Goal: Information Seeking & Learning: Check status

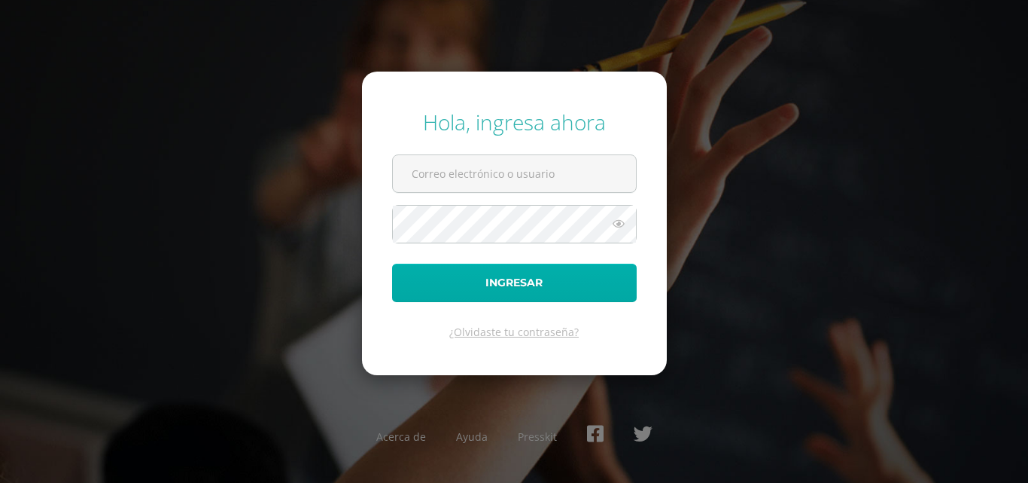
type input "20190122"
click at [522, 295] on button "Ingresar" at bounding box center [514, 282] width 245 height 38
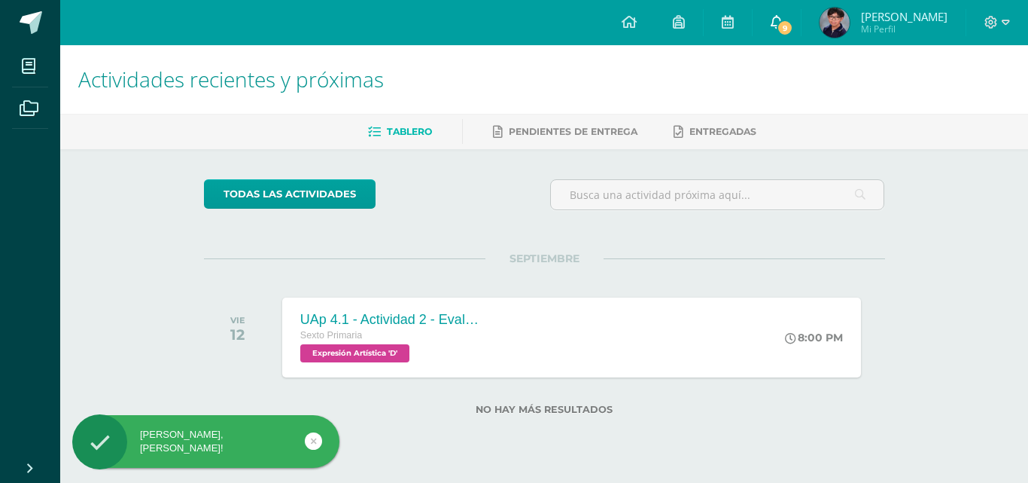
click at [793, 20] on span "9" at bounding box center [785, 28] width 17 height 17
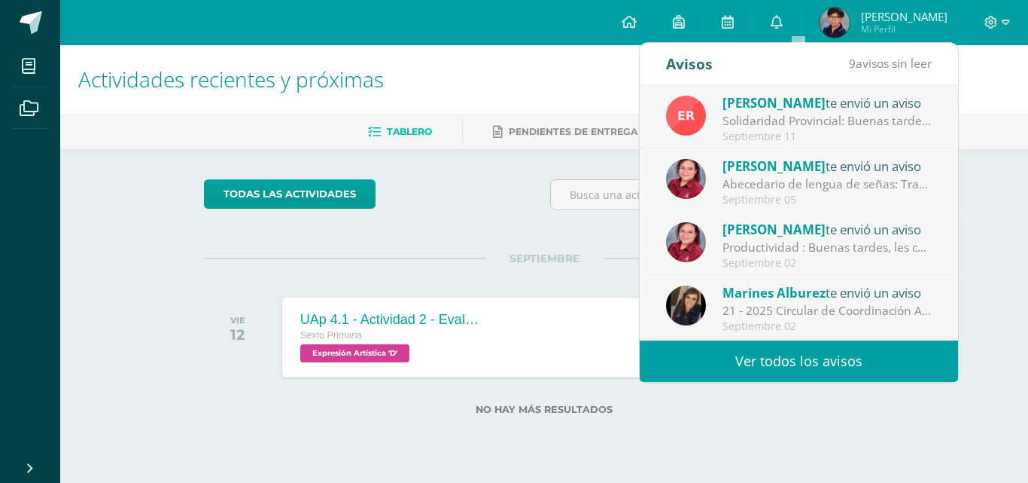
click at [828, 350] on link "Ver todos los avisos" at bounding box center [799, 360] width 318 height 41
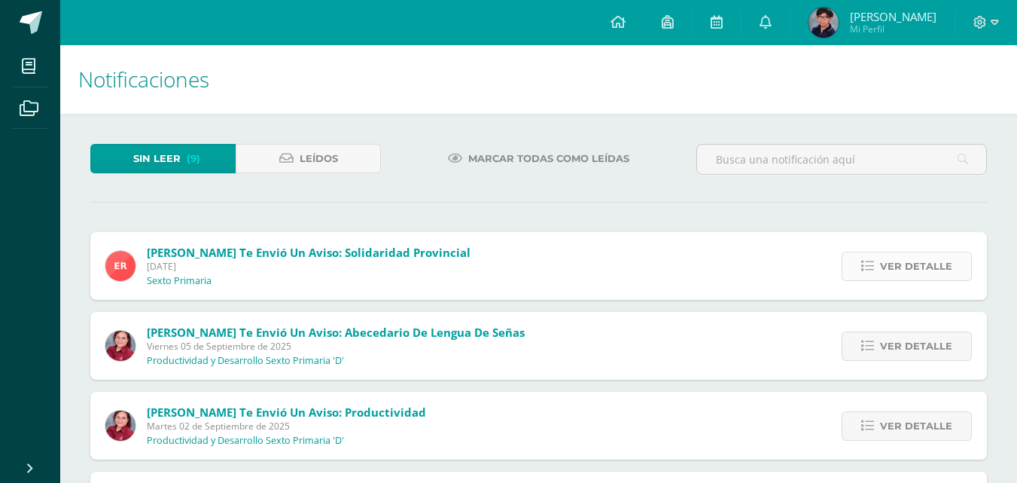
click at [907, 262] on span "Ver detalle" at bounding box center [916, 266] width 72 height 28
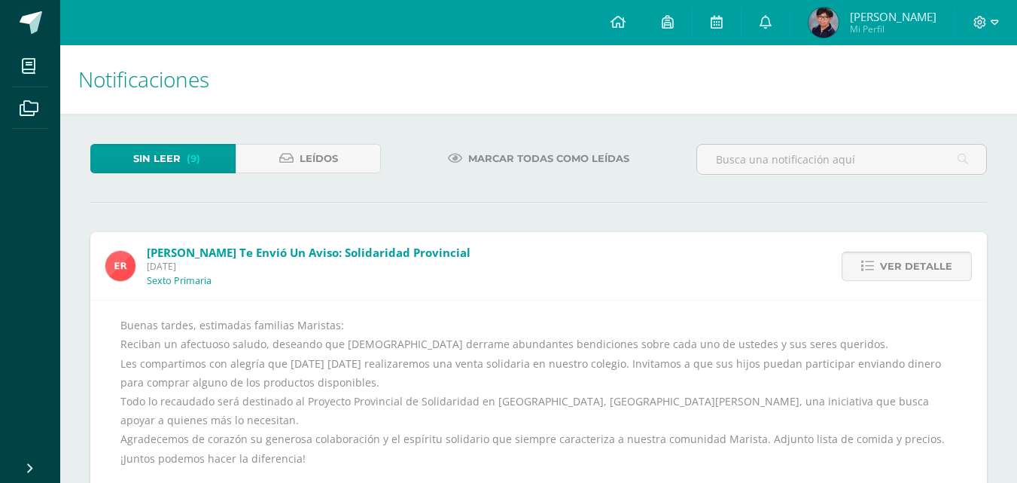
click at [907, 262] on span "Ver detalle" at bounding box center [916, 266] width 72 height 28
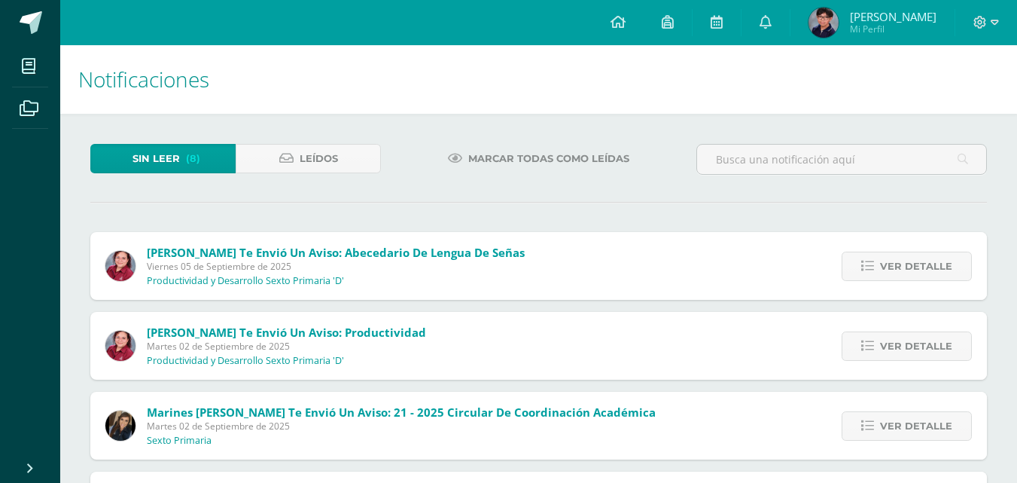
click at [907, 262] on span "Ver detalle" at bounding box center [916, 266] width 72 height 28
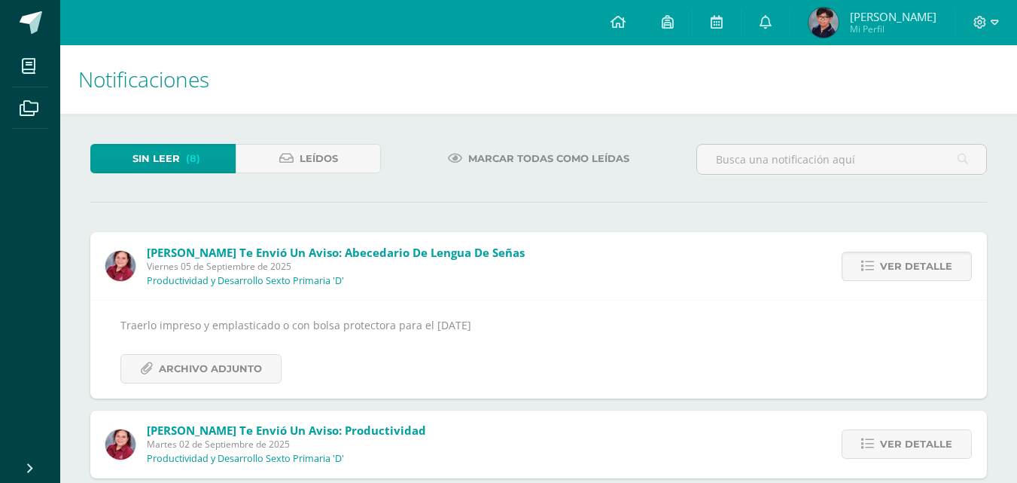
click at [907, 262] on span "Ver detalle" at bounding box center [916, 266] width 72 height 28
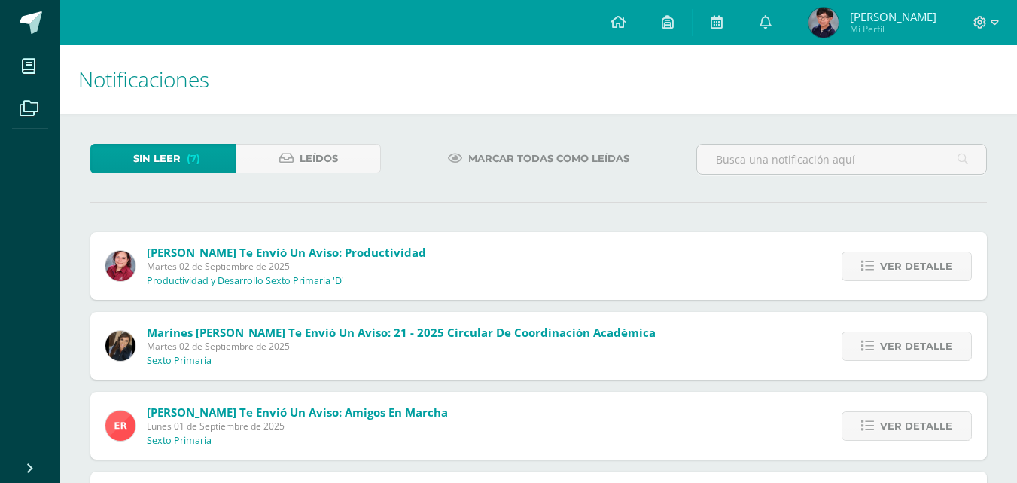
click at [907, 262] on span "Ver detalle" at bounding box center [916, 266] width 72 height 28
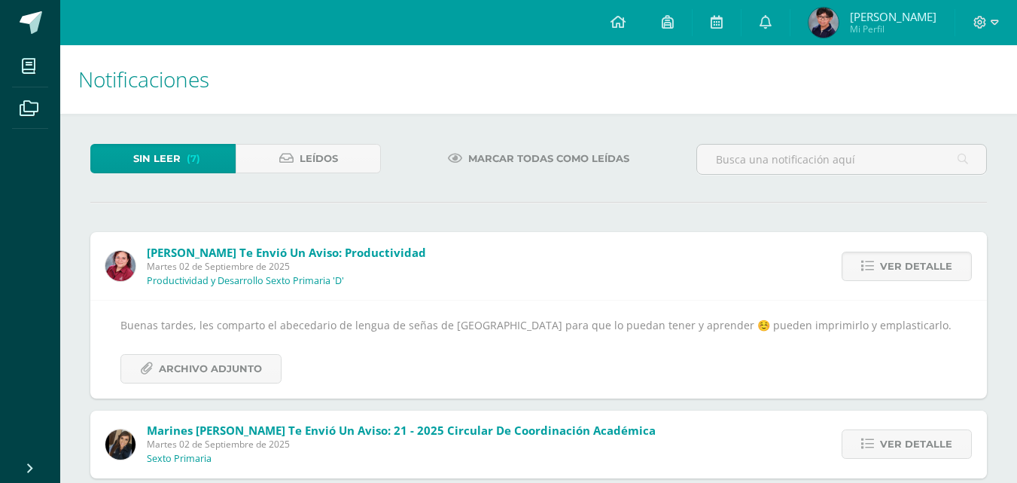
click at [907, 262] on span "Ver detalle" at bounding box center [916, 266] width 72 height 28
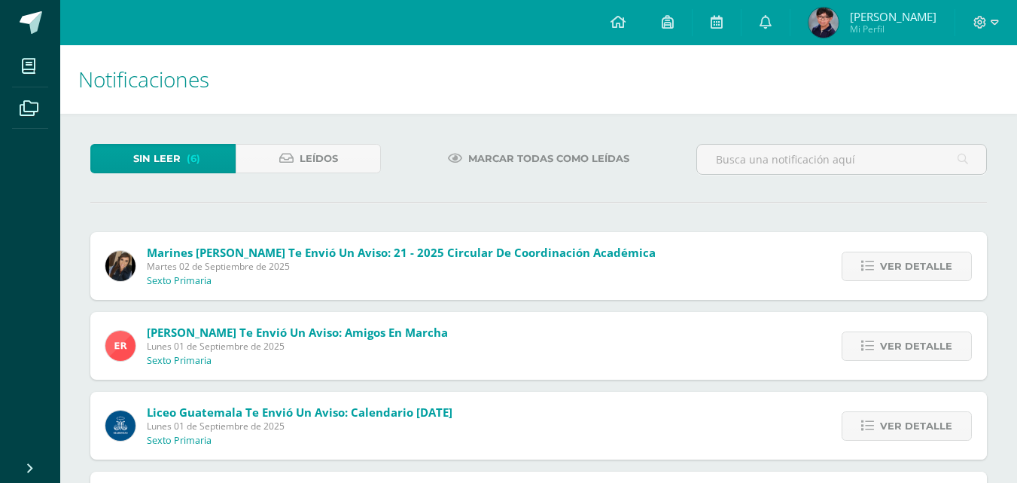
click at [907, 262] on span "Ver detalle" at bounding box center [916, 266] width 72 height 28
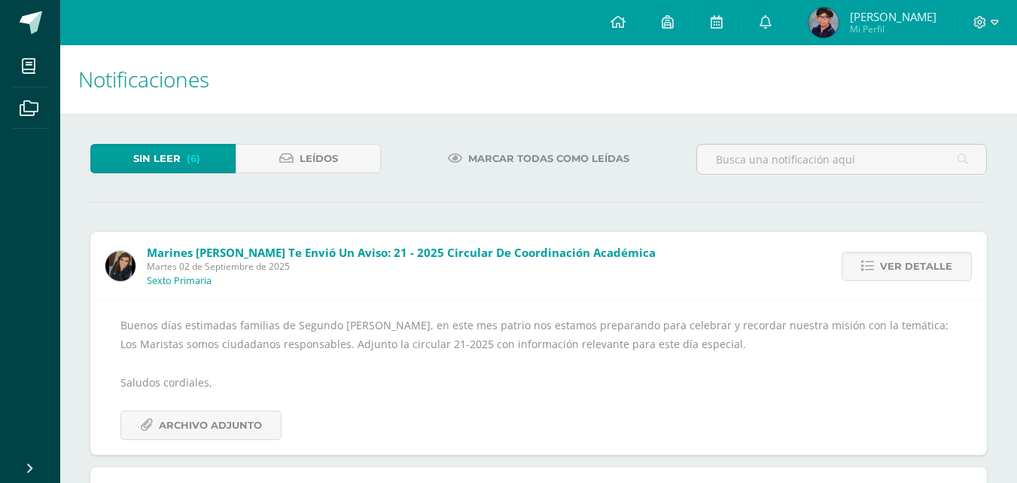
click at [907, 262] on span "Ver detalle" at bounding box center [916, 266] width 72 height 28
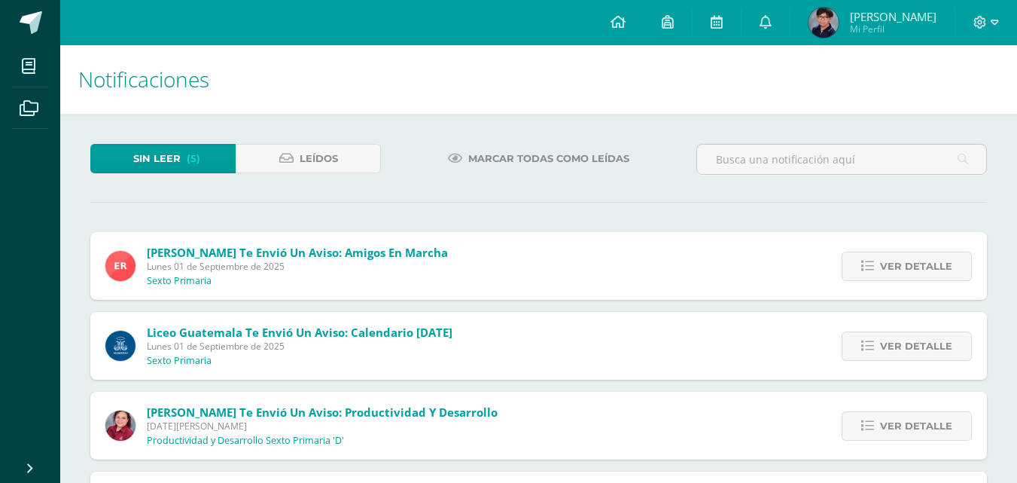
click at [907, 262] on span "Ver detalle" at bounding box center [916, 266] width 72 height 28
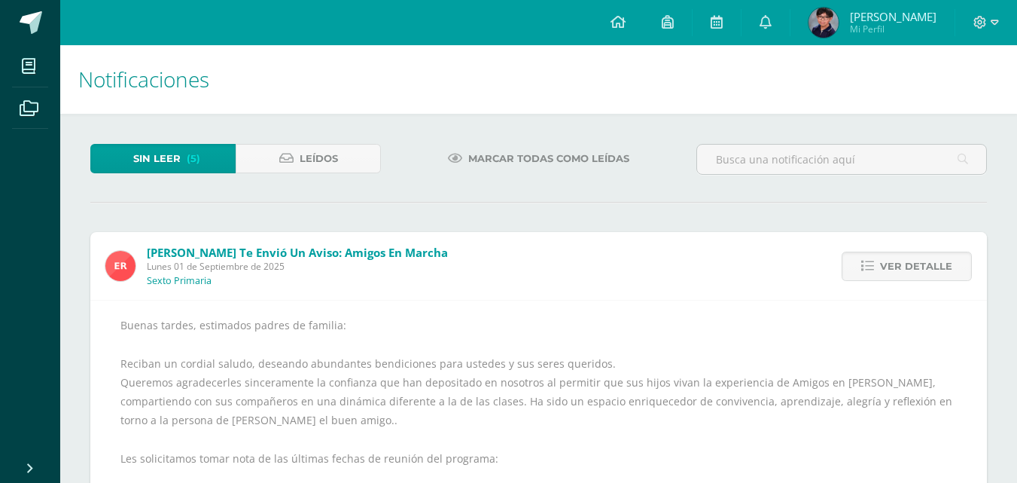
click at [907, 262] on span "Ver detalle" at bounding box center [916, 266] width 72 height 28
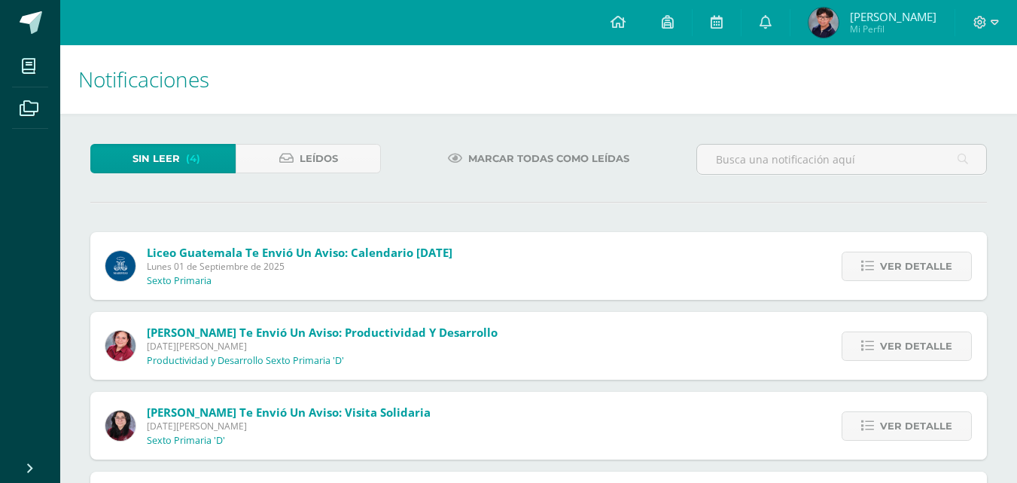
click at [907, 262] on span "Ver detalle" at bounding box center [916, 266] width 72 height 28
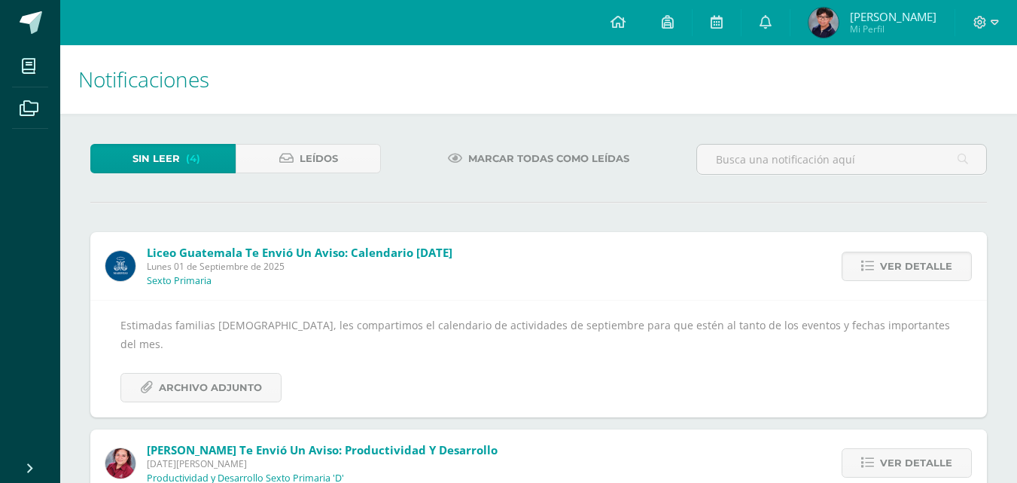
click at [907, 262] on span "Ver detalle" at bounding box center [916, 266] width 72 height 28
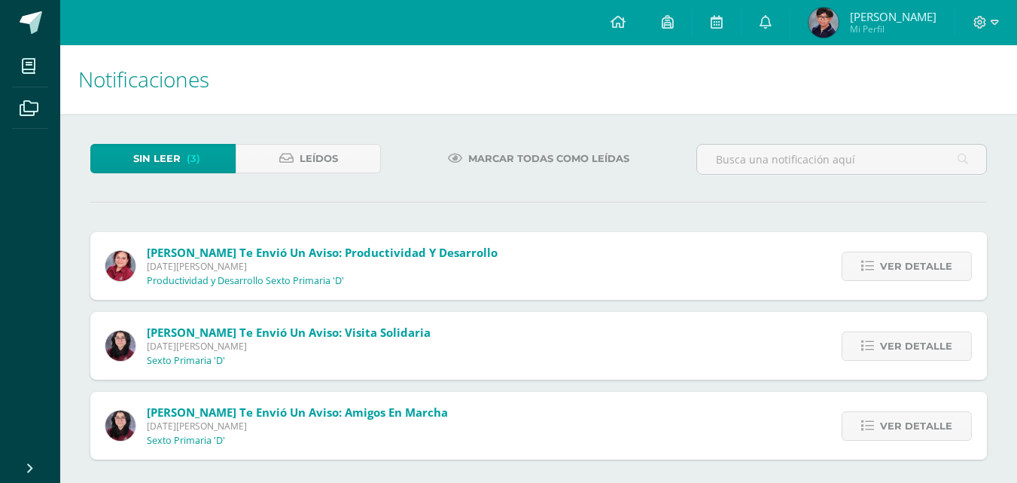
click at [907, 262] on span "Ver detalle" at bounding box center [916, 266] width 72 height 28
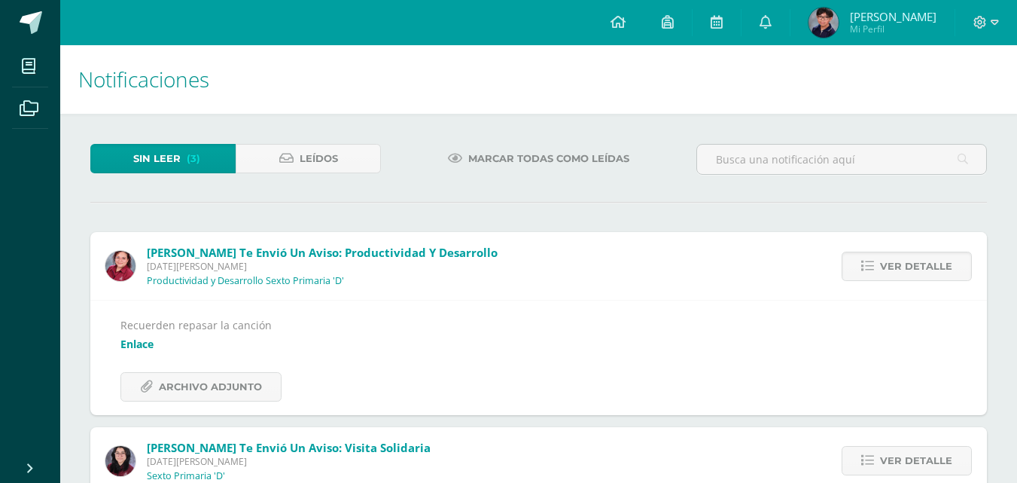
click at [907, 262] on span "Ver detalle" at bounding box center [916, 266] width 72 height 28
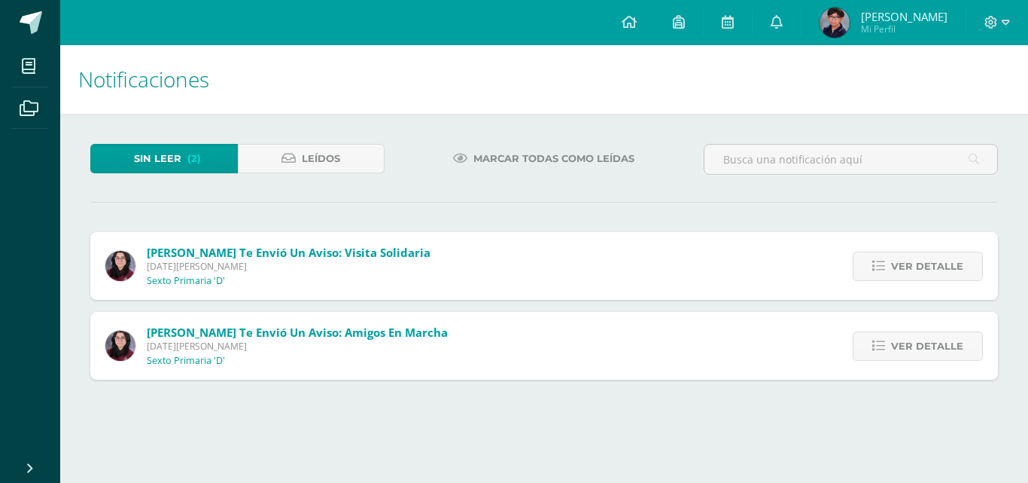
click at [907, 262] on span "Ver detalle" at bounding box center [927, 266] width 72 height 28
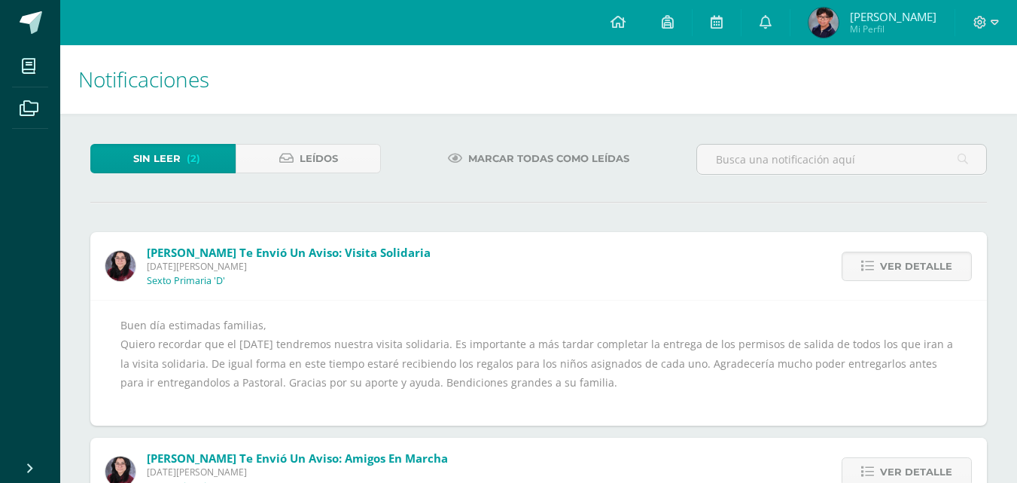
click at [907, 262] on span "Ver detalle" at bounding box center [916, 266] width 72 height 28
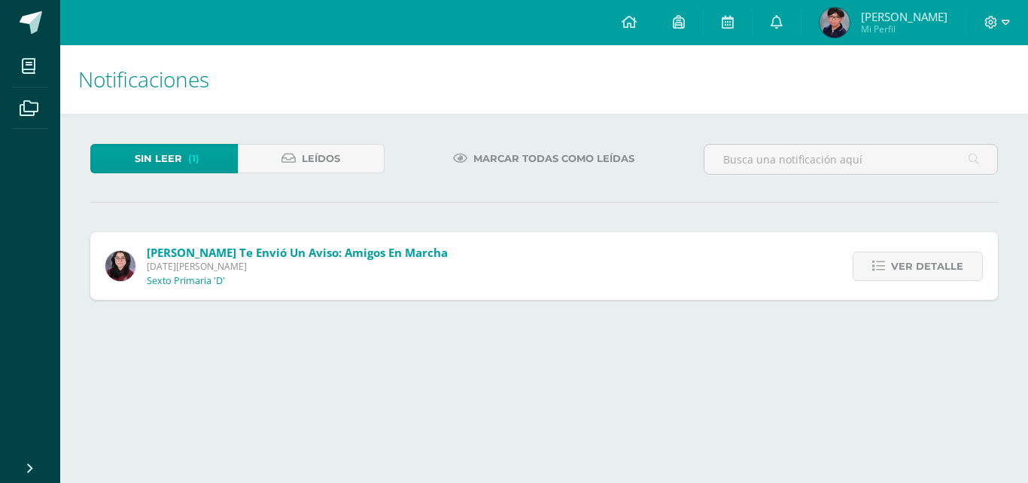
click at [907, 262] on span "Ver detalle" at bounding box center [927, 266] width 72 height 28
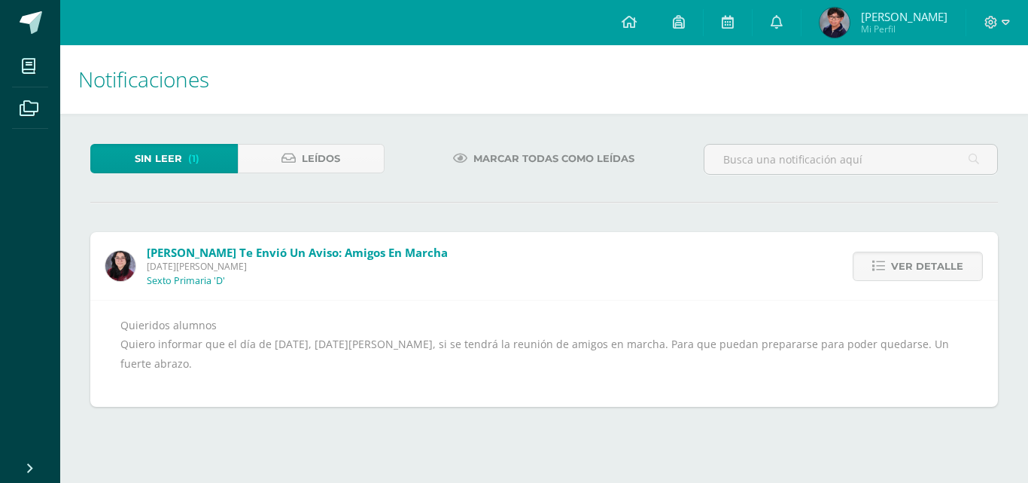
click at [907, 262] on span "Ver detalle" at bounding box center [927, 266] width 72 height 28
